Goal: Transaction & Acquisition: Purchase product/service

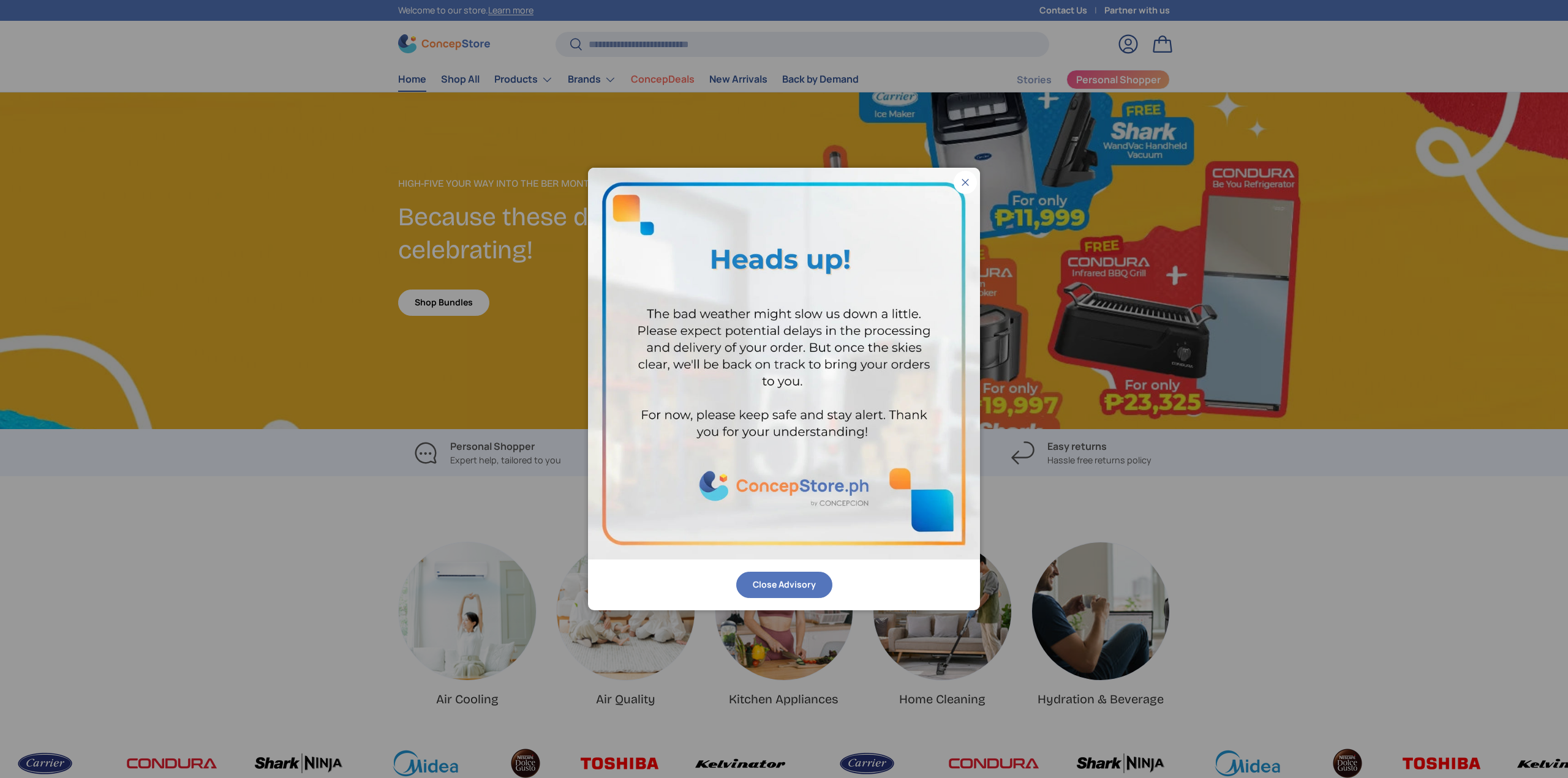
scroll to position [3167, 5008]
click at [968, 182] on button "Close" at bounding box center [965, 182] width 23 height 23
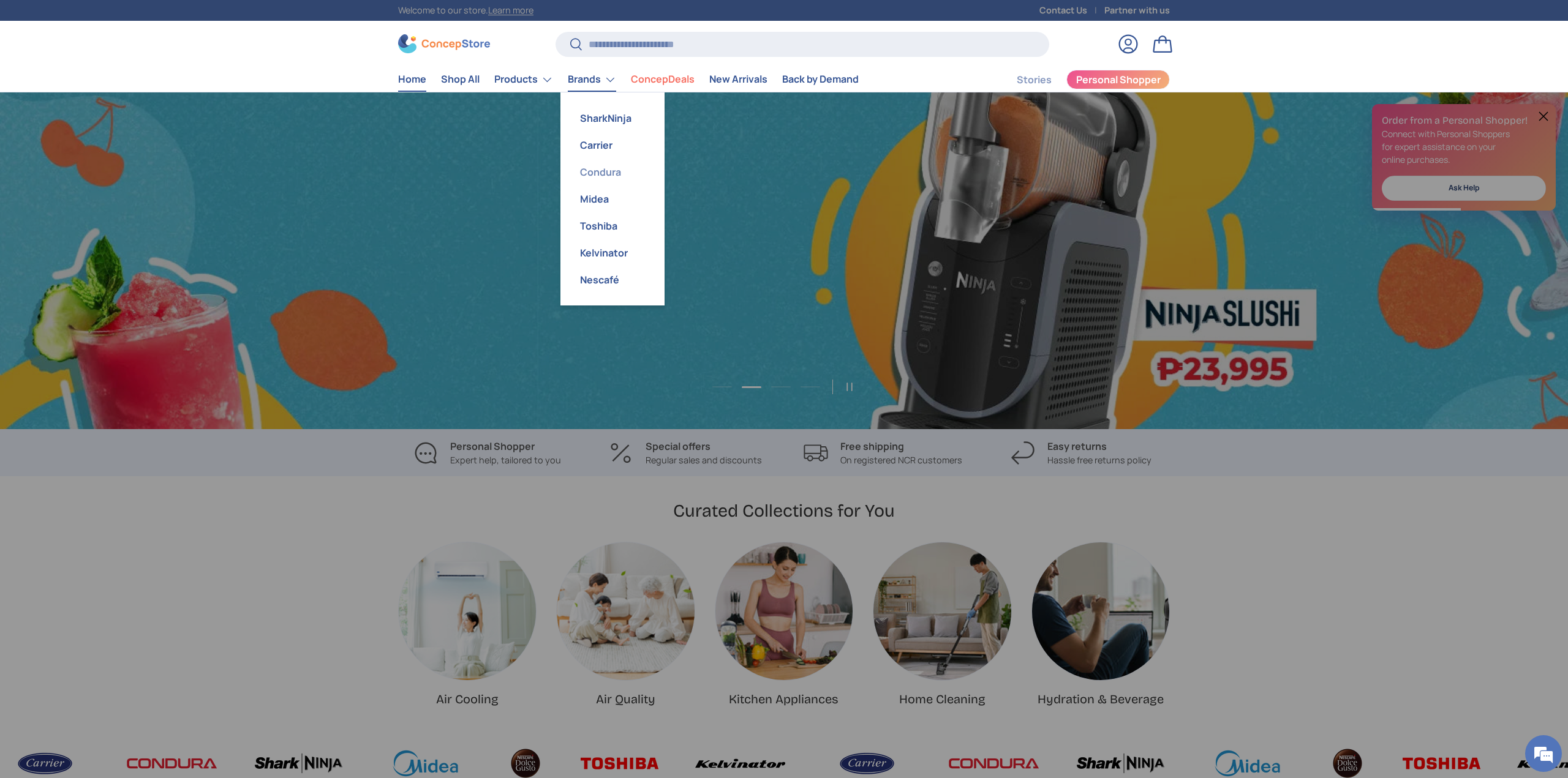
scroll to position [0, 3136]
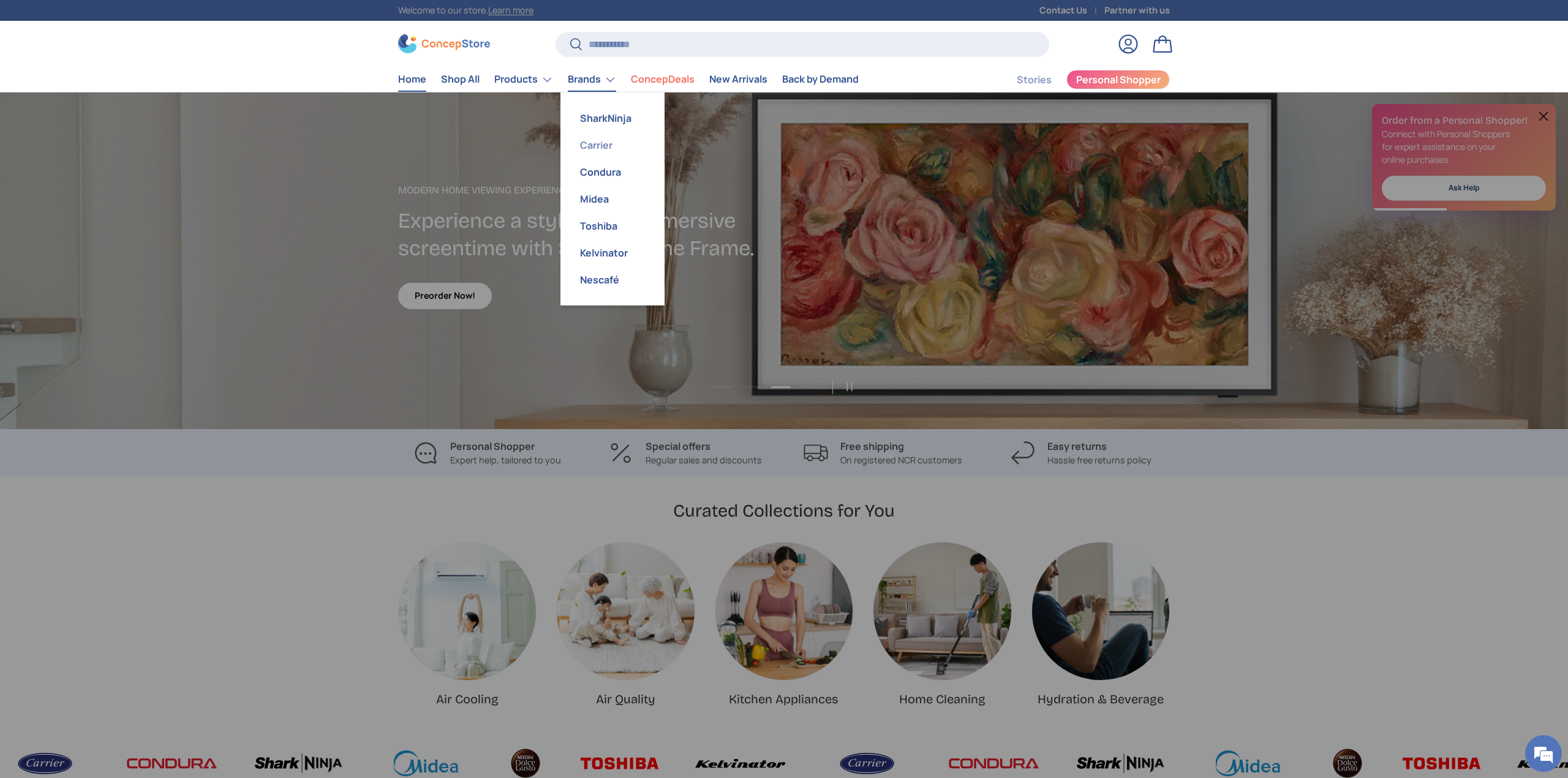
click at [596, 146] on link "Carrier" at bounding box center [612, 145] width 90 height 27
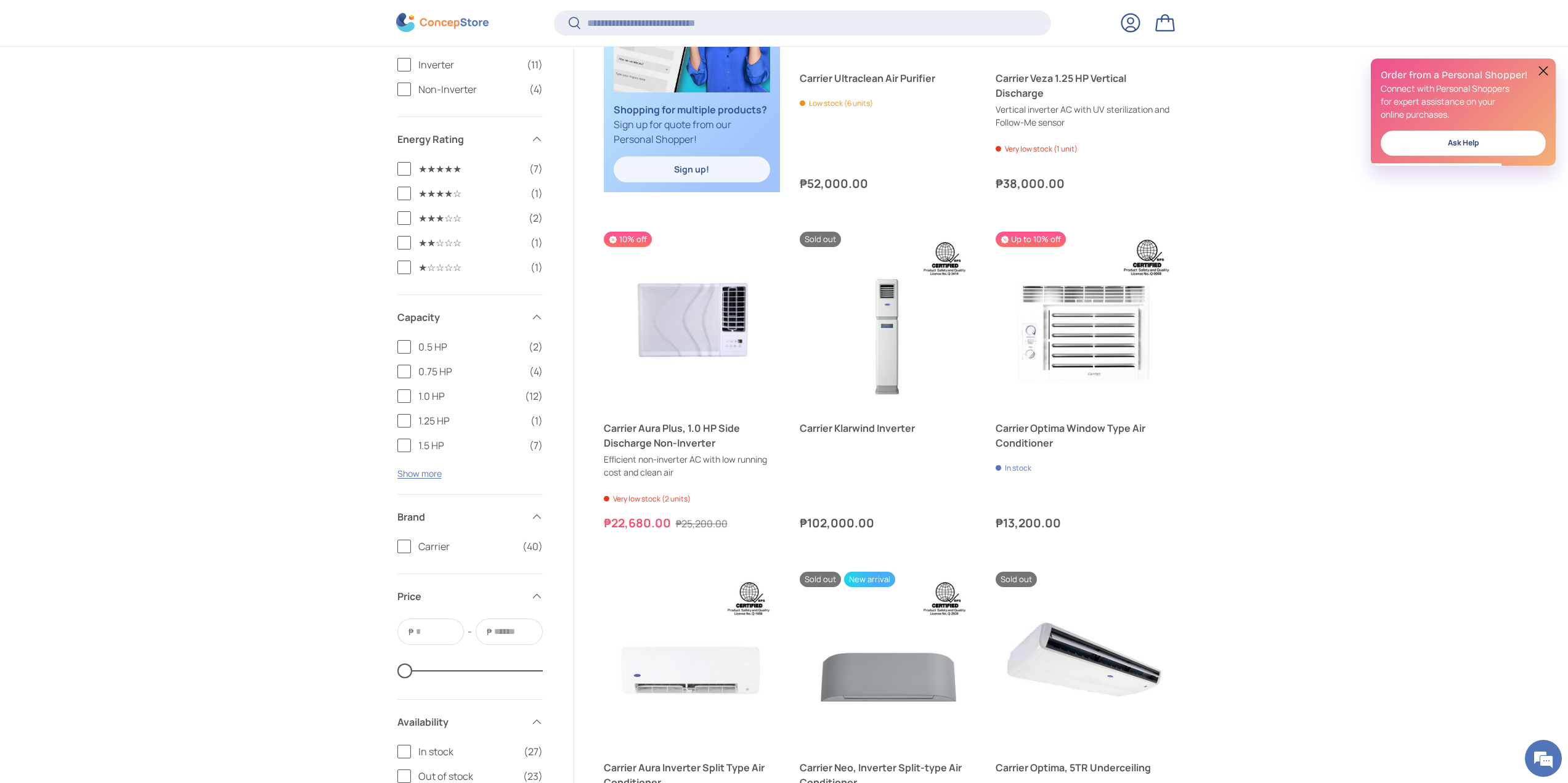
scroll to position [1230, 0]
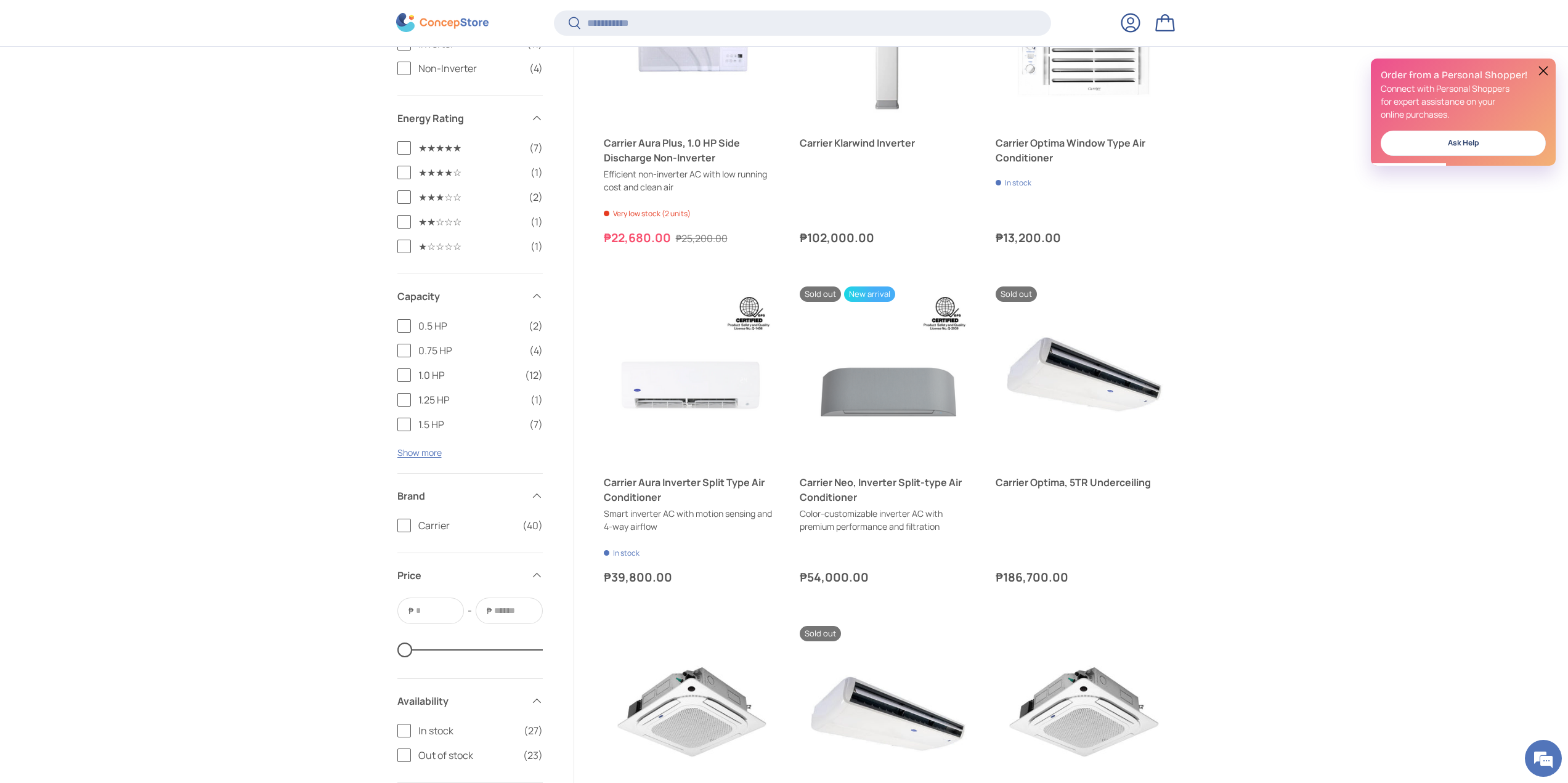
click at [417, 452] on button "Show more" at bounding box center [420, 453] width 44 height 12
click at [405, 452] on label "2.0 HP (5)" at bounding box center [470, 449] width 146 height 15
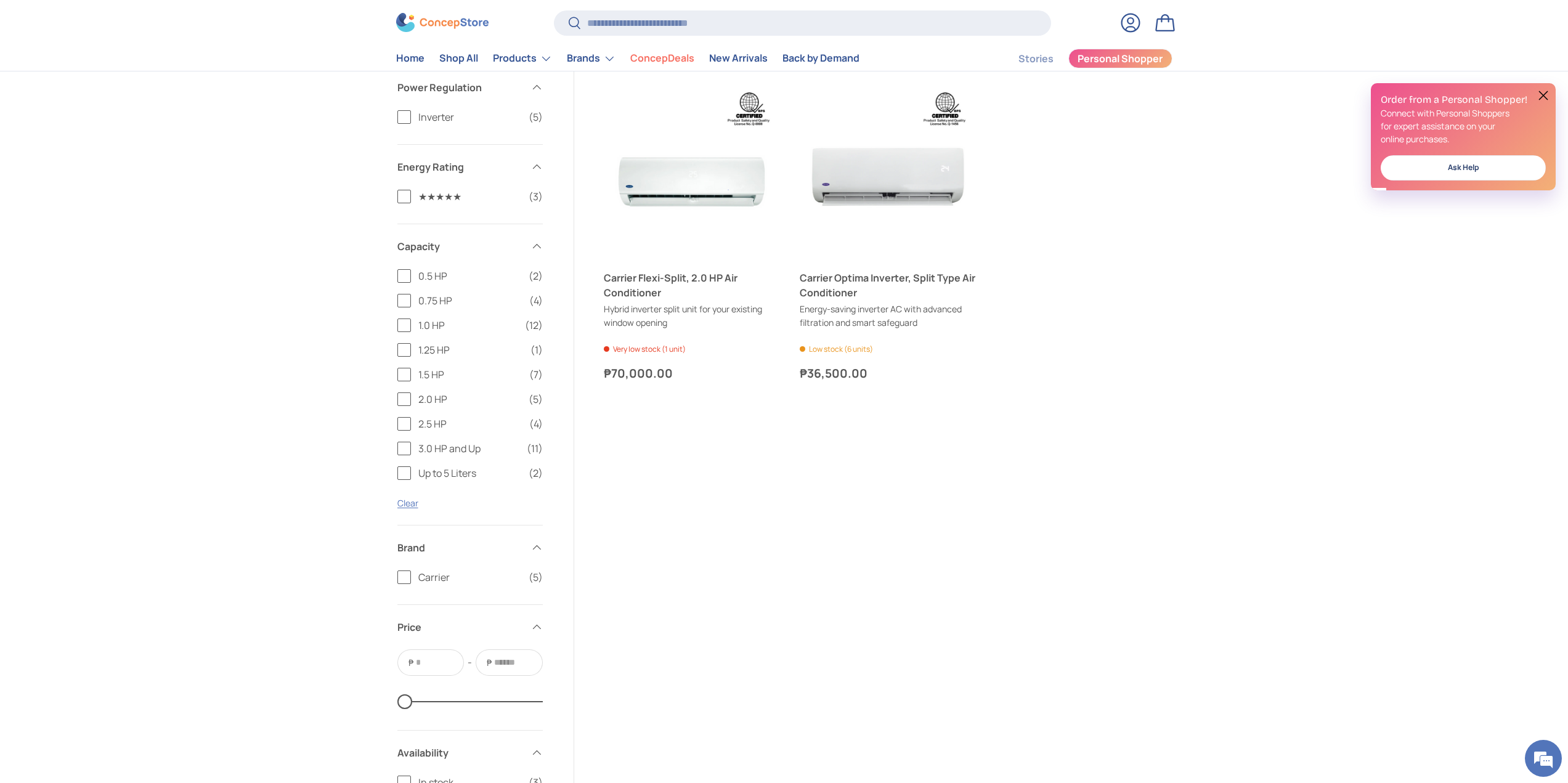
scroll to position [686, 0]
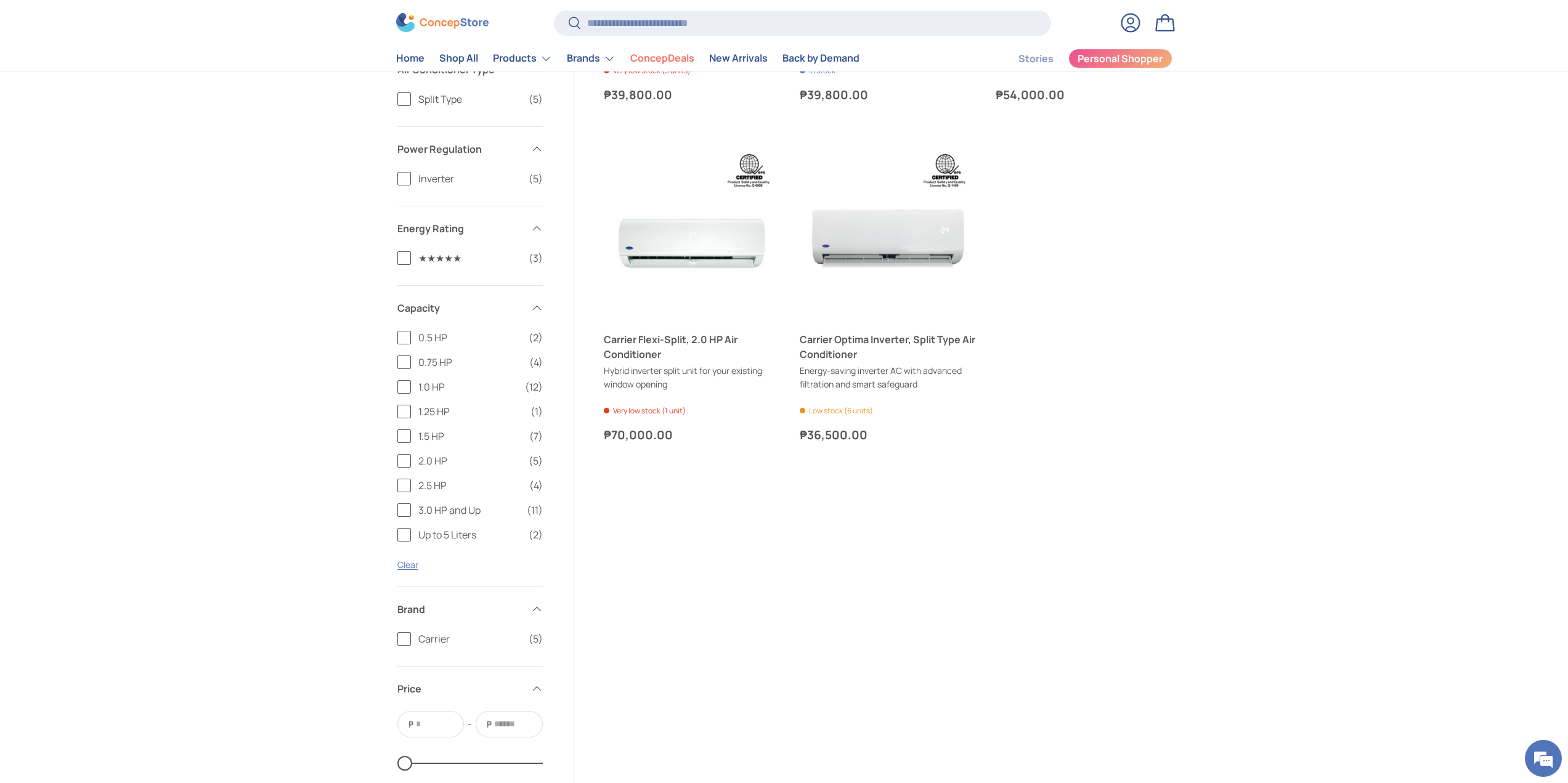
click at [403, 488] on label "2.5 HP (4)" at bounding box center [470, 485] width 146 height 15
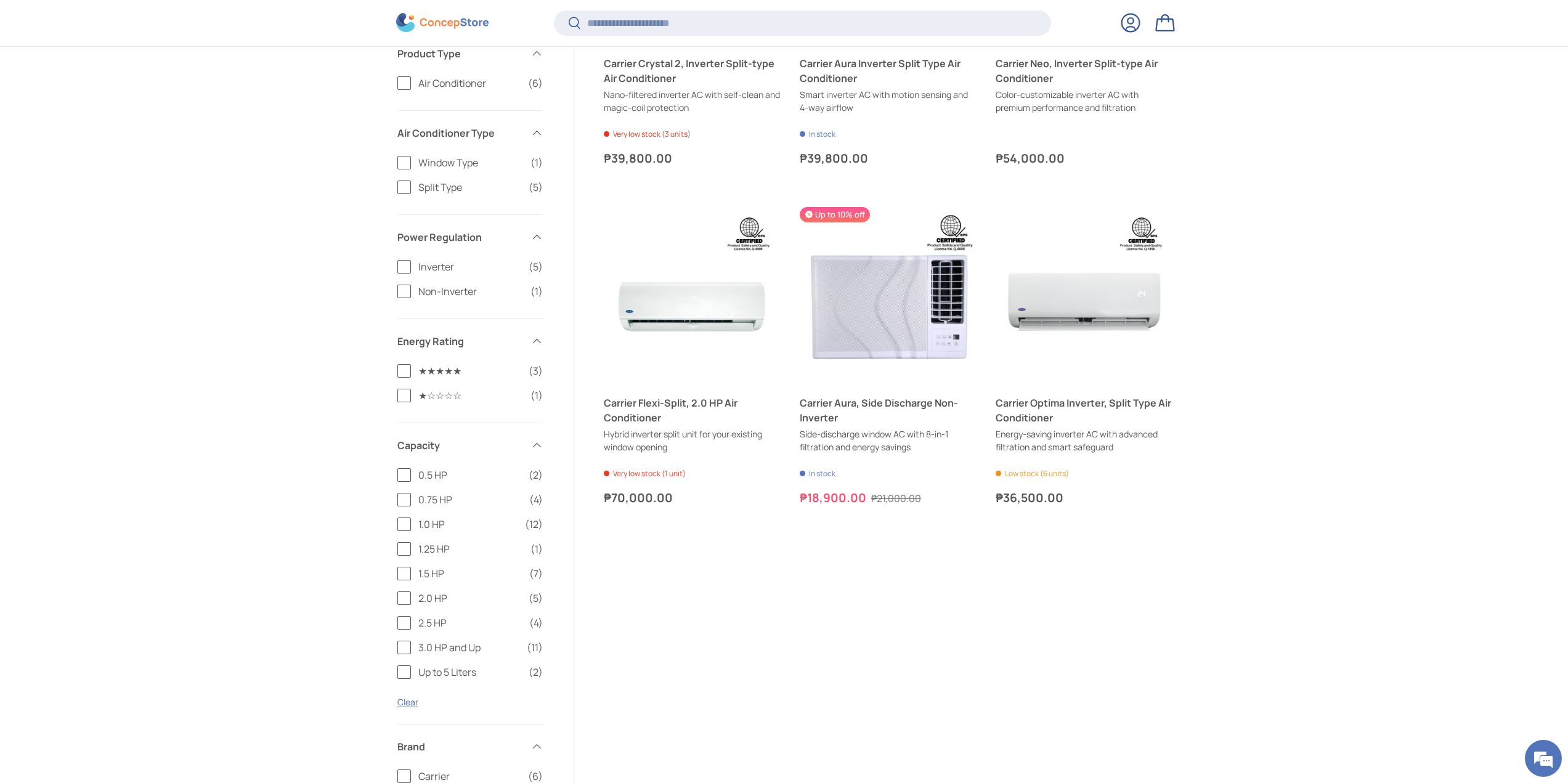
scroll to position [635, 0]
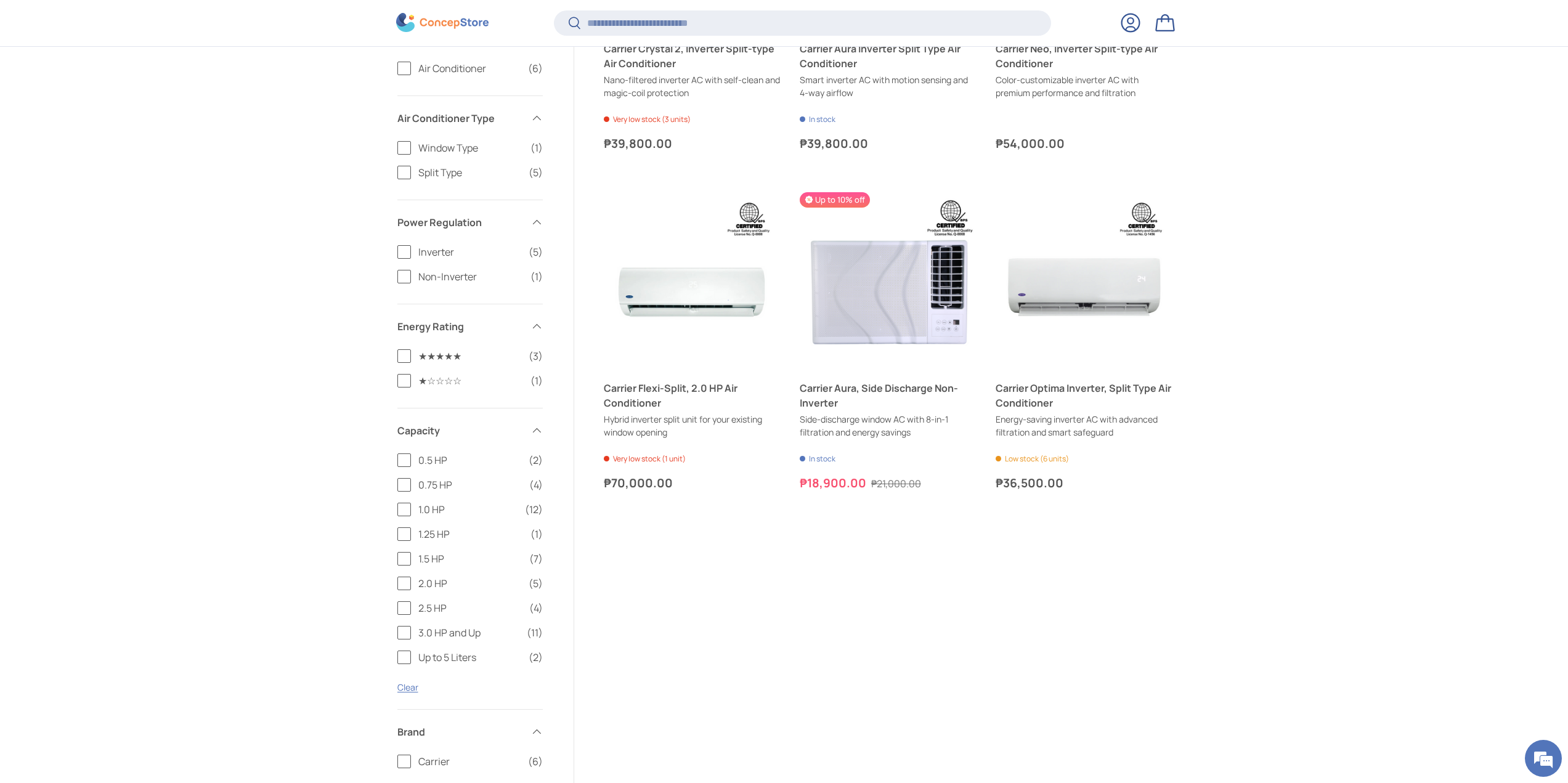
click at [403, 584] on label "2.0 HP (5)" at bounding box center [470, 583] width 146 height 15
